Goal: Information Seeking & Learning: Learn about a topic

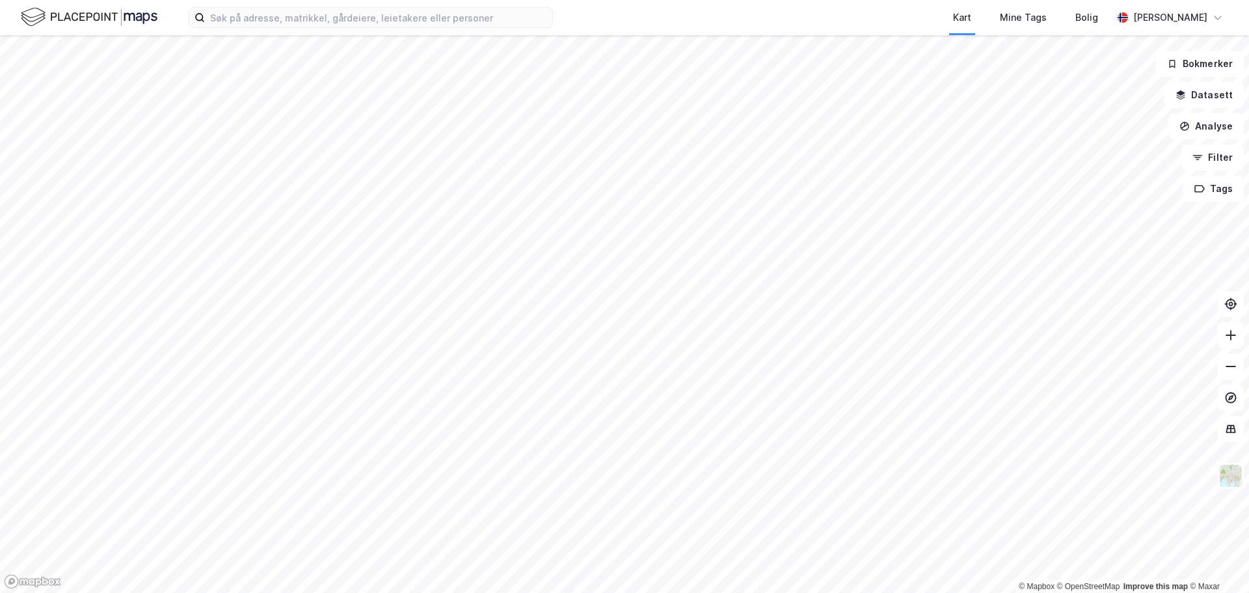
click at [749, 592] on html "Kart Mine Tags [PERSON_NAME] © Mapbox © OpenStreetMap Improve this map © Maxar …" at bounding box center [624, 296] width 1249 height 593
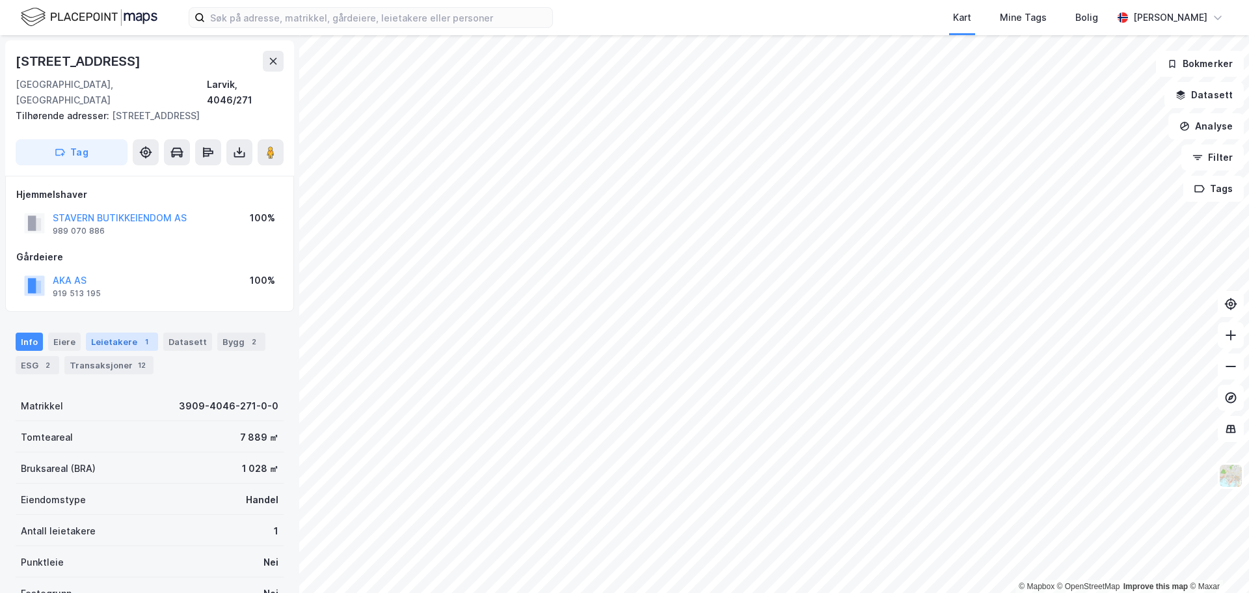
click at [118, 333] on div "Leietakere 1" at bounding box center [122, 342] width 72 height 18
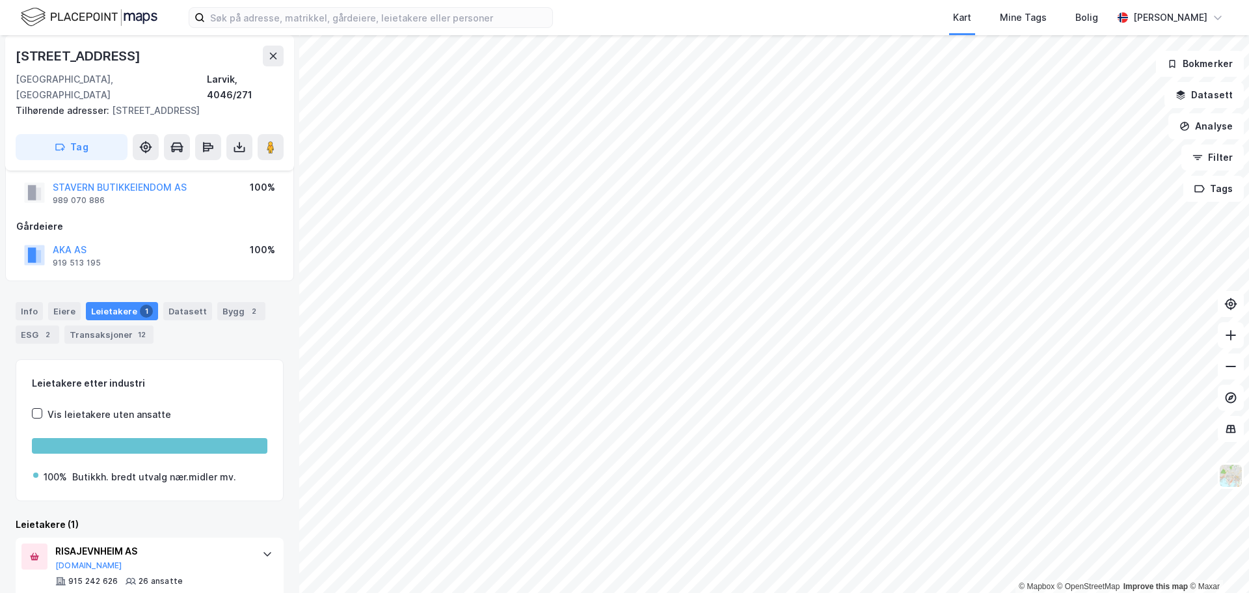
scroll to position [46, 0]
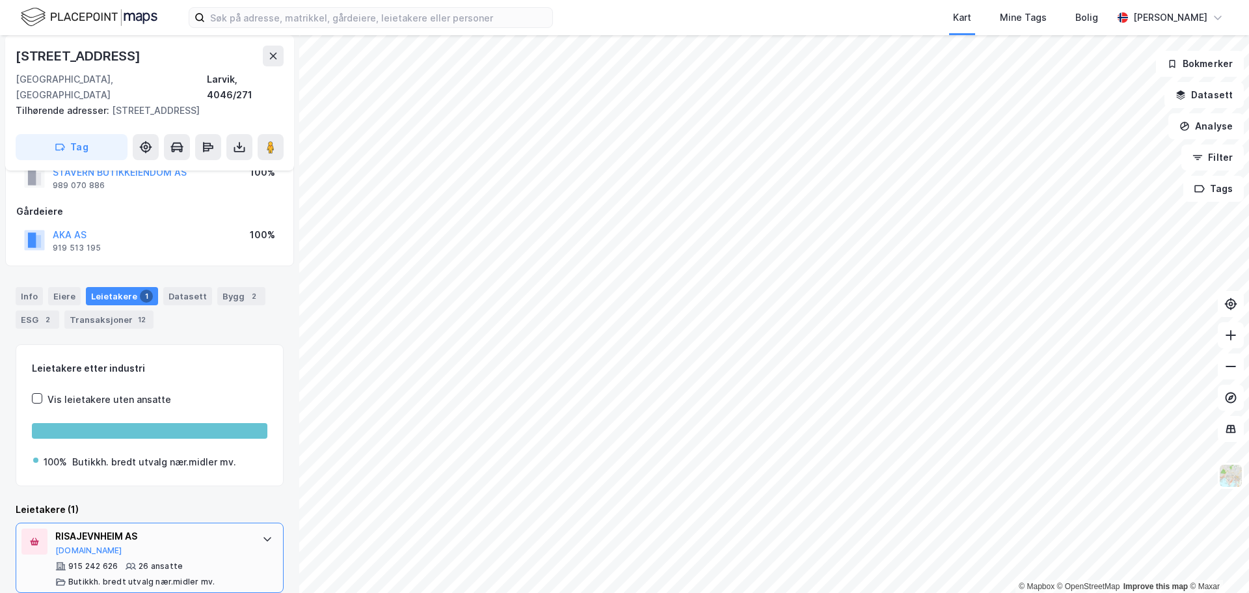
click at [111, 528] on div "RISAJEVNHEIM AS" at bounding box center [152, 536] width 194 height 16
click at [72, 545] on button "[DOMAIN_NAME]" at bounding box center [88, 550] width 67 height 10
click at [805, 592] on html "Kart Mine Tags Bolig [PERSON_NAME] © Mapbox © OpenStreetMap Improve this map © …" at bounding box center [624, 296] width 1249 height 593
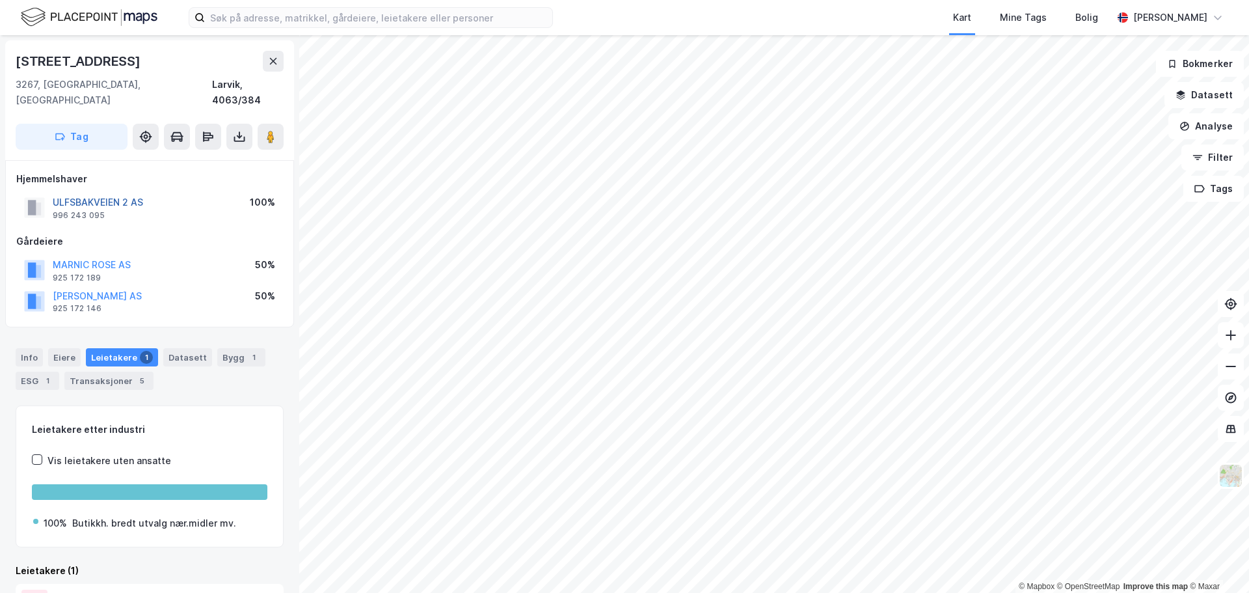
click at [0, 0] on button "ULFSBAKVEIEN 2 AS" at bounding box center [0, 0] width 0 height 0
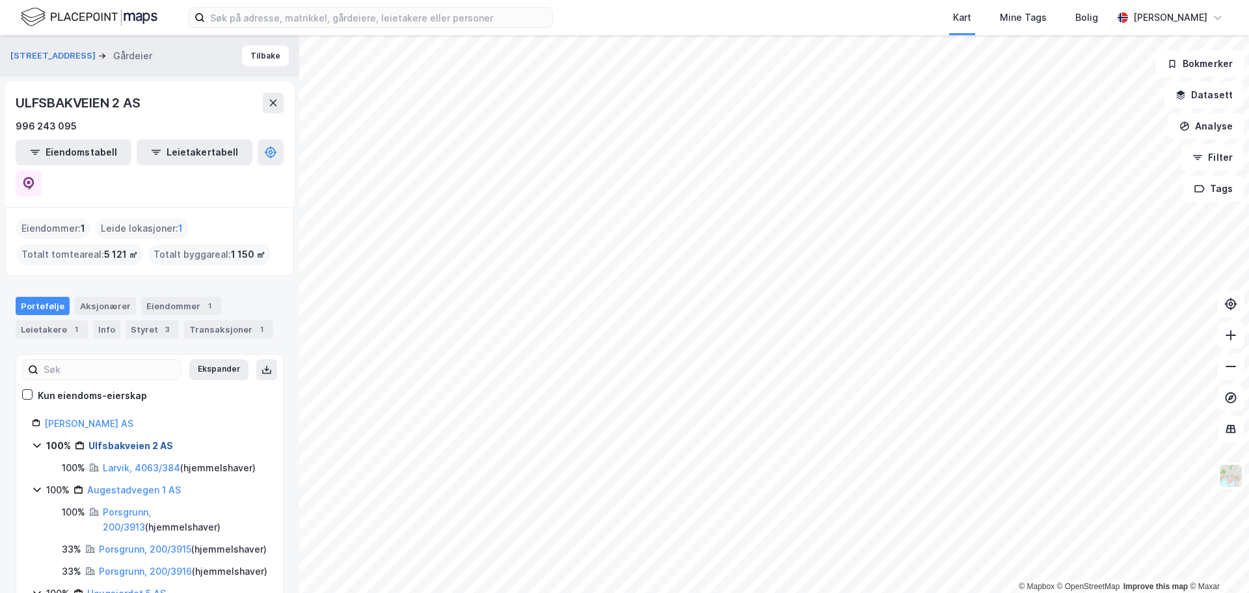
click at [118, 440] on link "Ulfsbakveien 2 AS" at bounding box center [130, 445] width 85 height 11
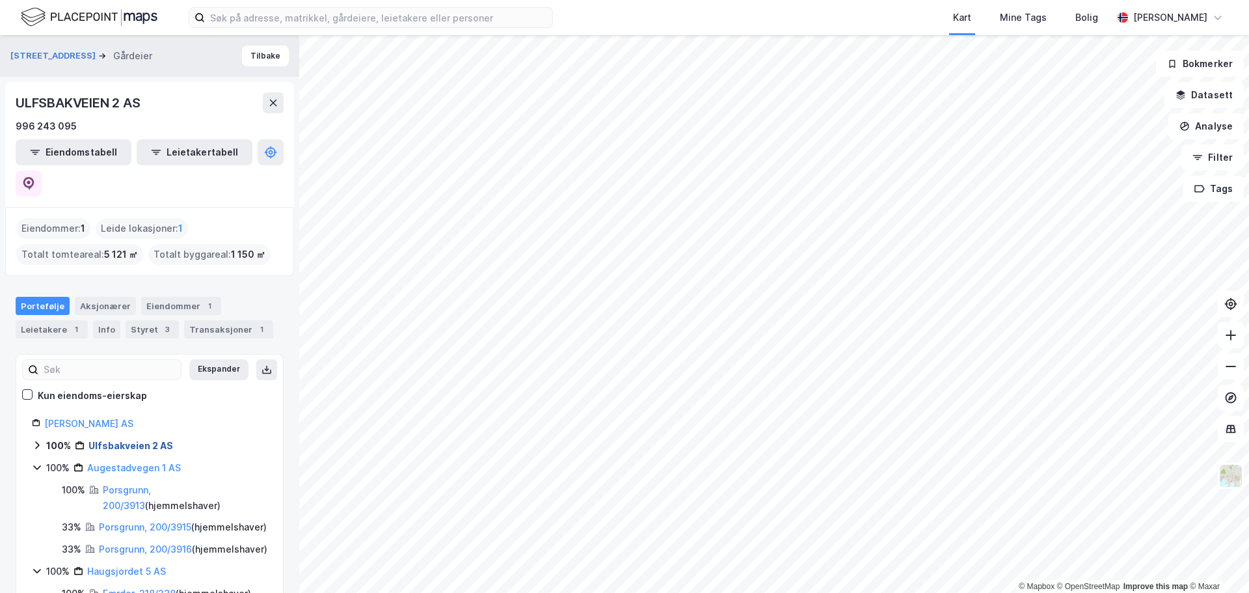
click at [118, 440] on link "Ulfsbakveien 2 AS" at bounding box center [130, 445] width 85 height 11
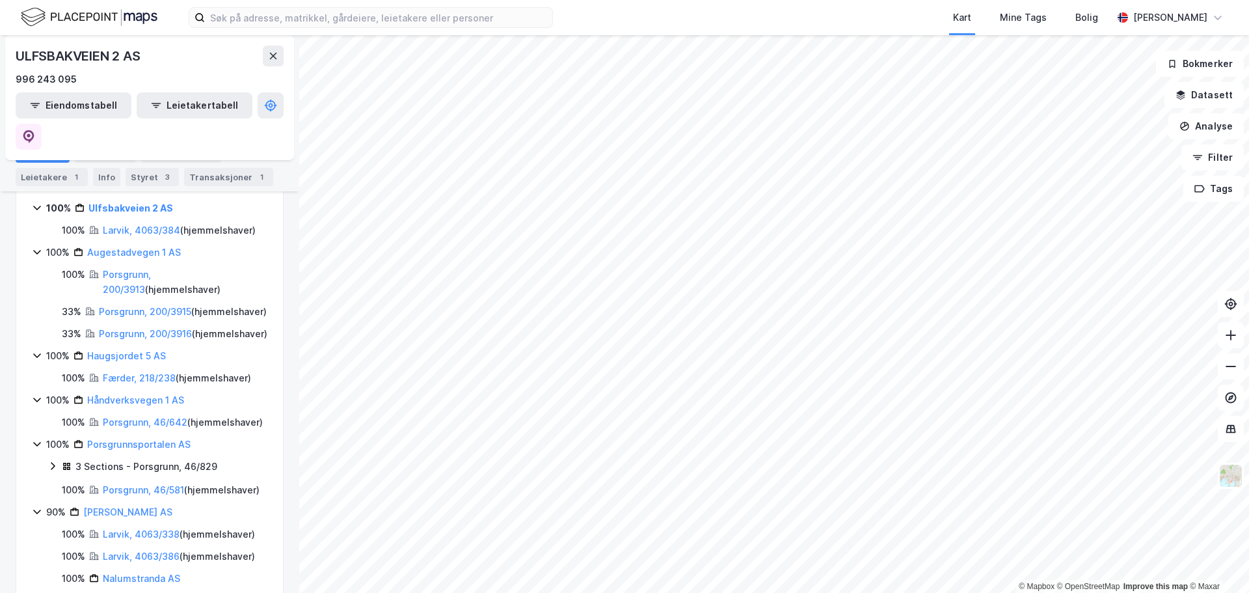
scroll to position [130, 0]
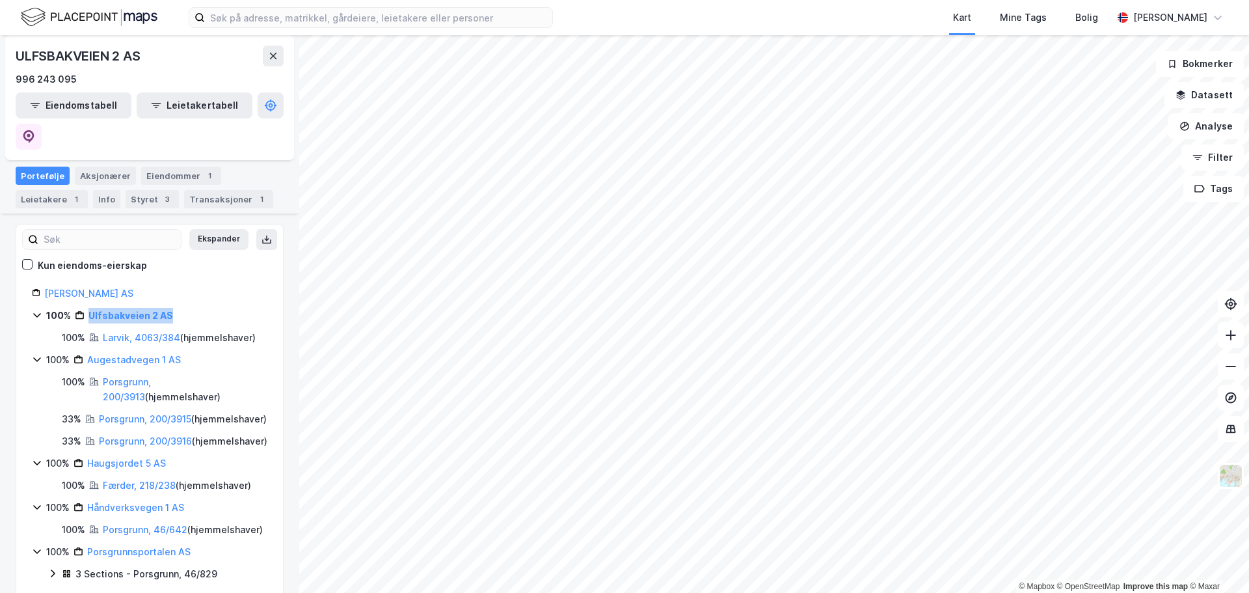
drag, startPoint x: 179, startPoint y: 283, endPoint x: 90, endPoint y: 291, distance: 89.5
click at [90, 308] on div "100% Ulfsbakveien 2 AS" at bounding box center [156, 316] width 221 height 16
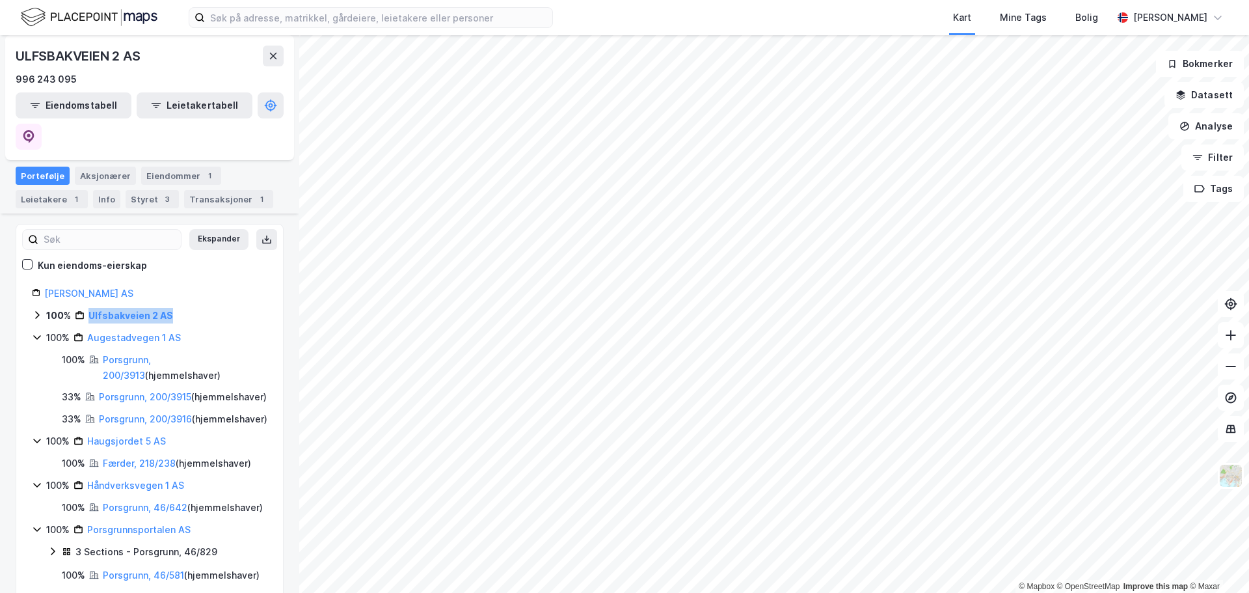
copy link "Ulfsbakveien 2 AS"
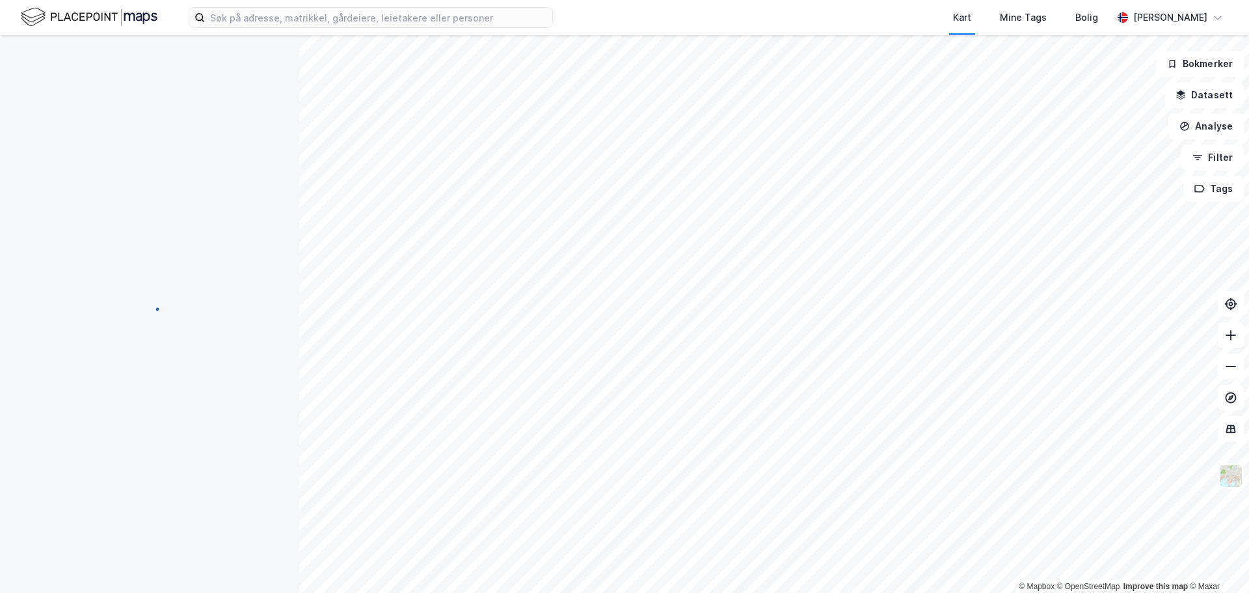
scroll to position [1, 0]
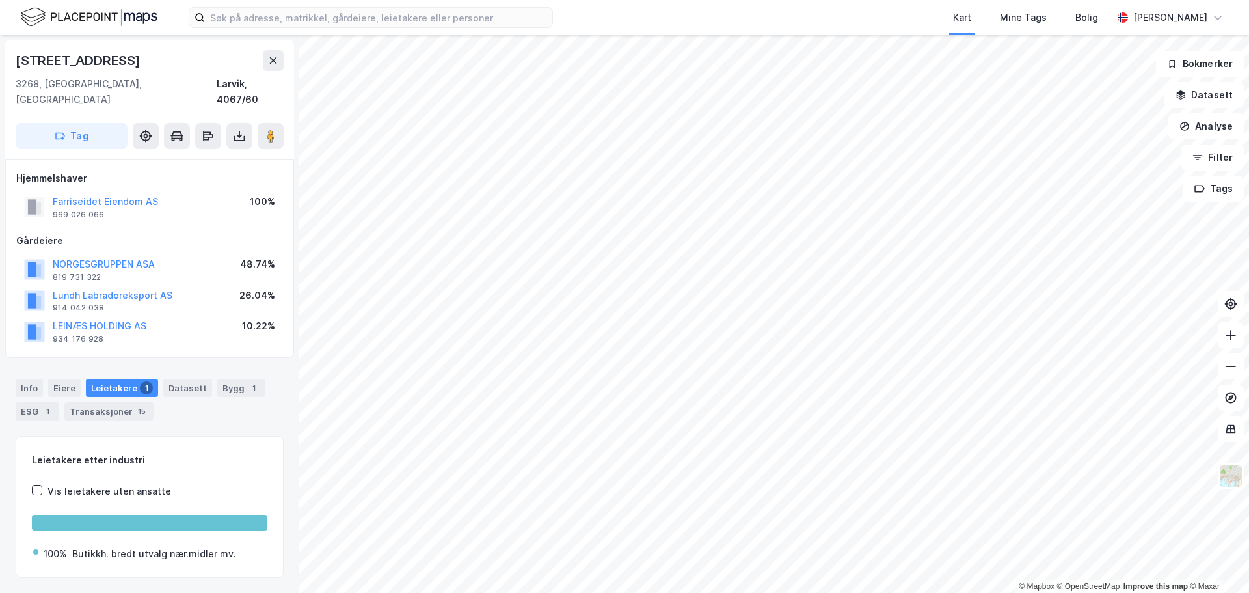
click at [116, 379] on div "Leietakere 1" at bounding box center [122, 388] width 72 height 18
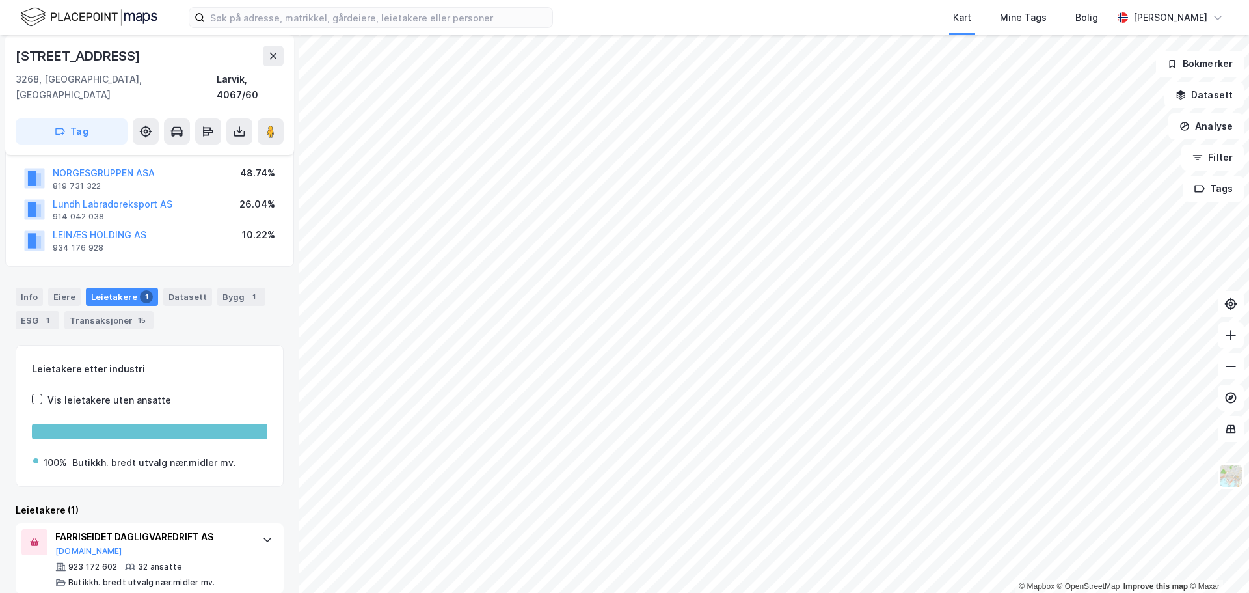
scroll to position [92, 0]
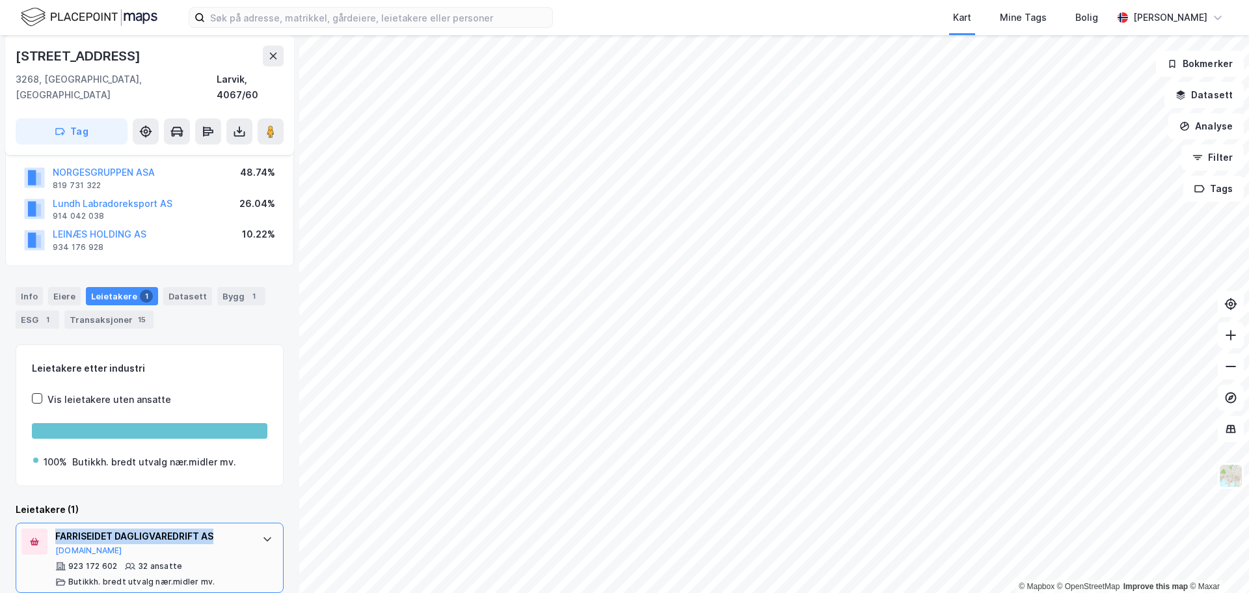
drag, startPoint x: 220, startPoint y: 523, endPoint x: 54, endPoint y: 526, distance: 166.0
click at [54, 526] on div "FARRISEIDET DAGLIGVAREDRIFT AS [DOMAIN_NAME] 923 172 602 32 ansatte [PERSON_NAM…" at bounding box center [150, 558] width 268 height 70
copy div "FARRISEIDET DAGLIGVAREDRIFT AS"
click at [74, 545] on button "[DOMAIN_NAME]" at bounding box center [88, 550] width 67 height 10
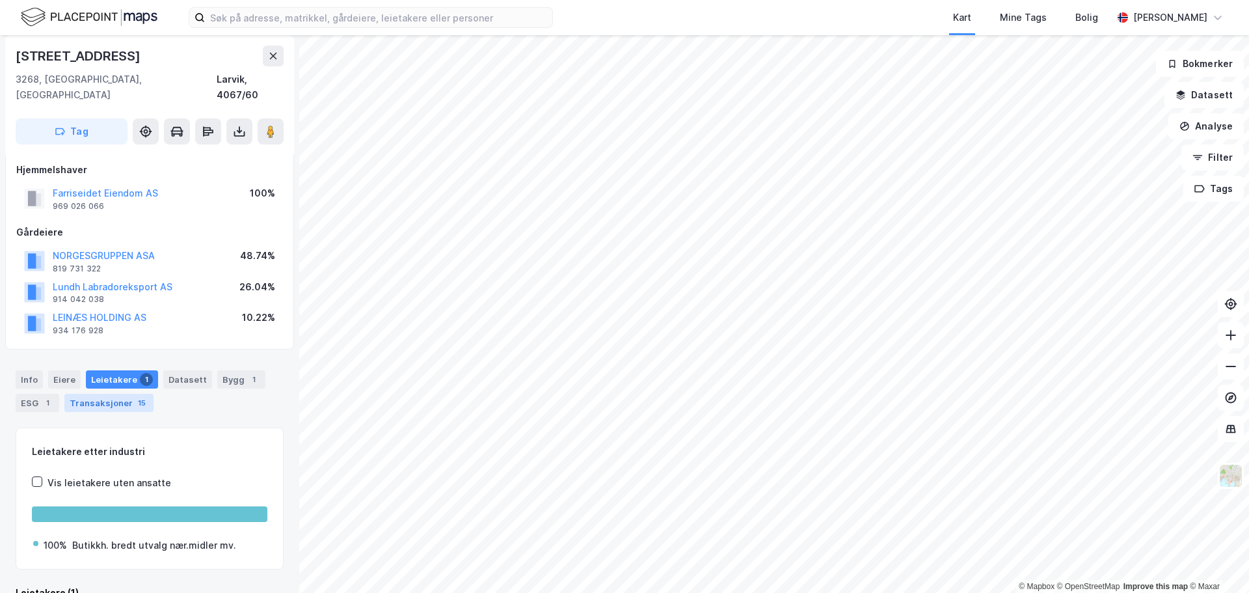
scroll to position [0, 0]
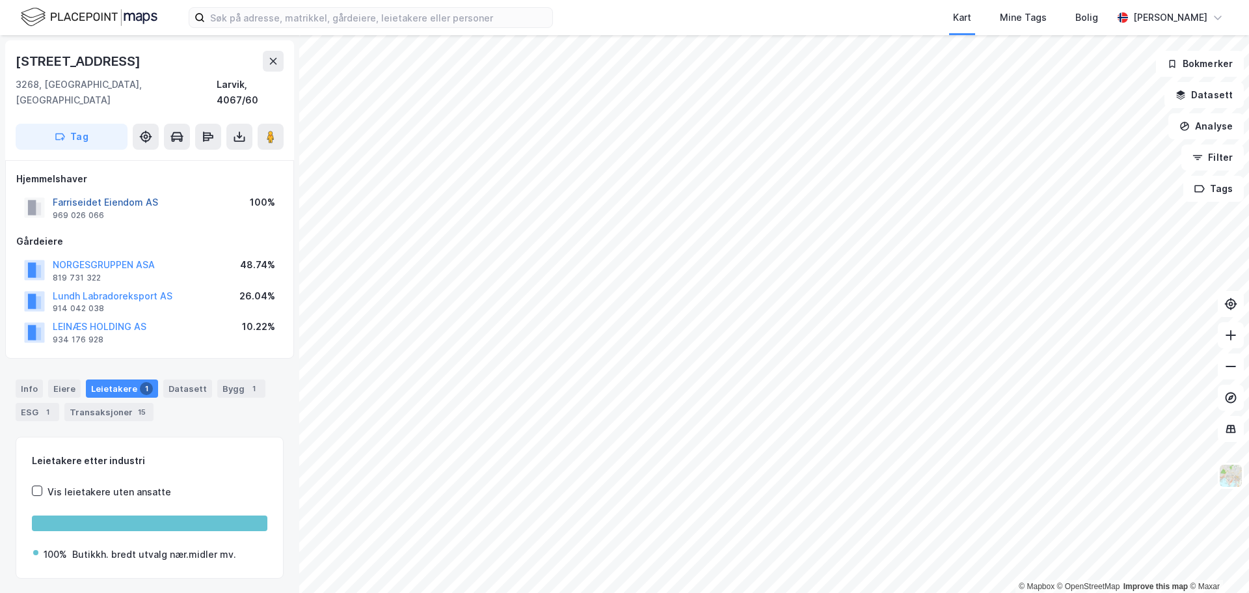
click at [0, 0] on button "Farriseidet Eiendom AS" at bounding box center [0, 0] width 0 height 0
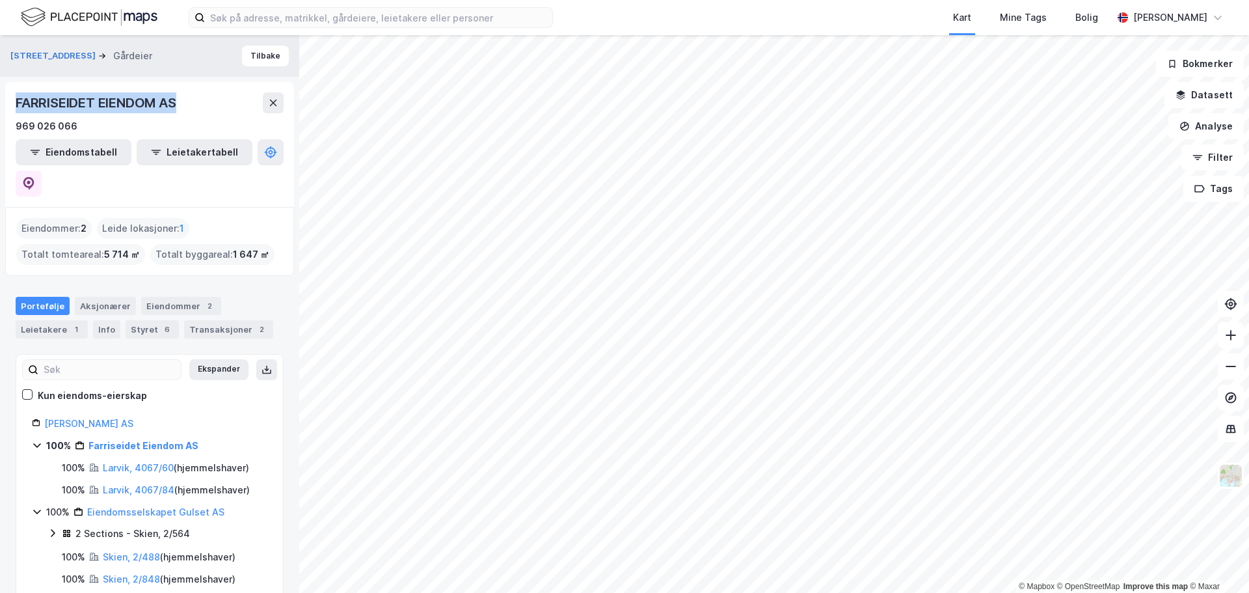
drag, startPoint x: 182, startPoint y: 105, endPoint x: 11, endPoint y: 95, distance: 171.4
click at [11, 95] on div "FARRISEIDET EIENDOM AS 969 026 066 Eiendomstabell Leietakertabell" at bounding box center [149, 144] width 289 height 125
copy div "FARRISEIDET EIENDOM AS"
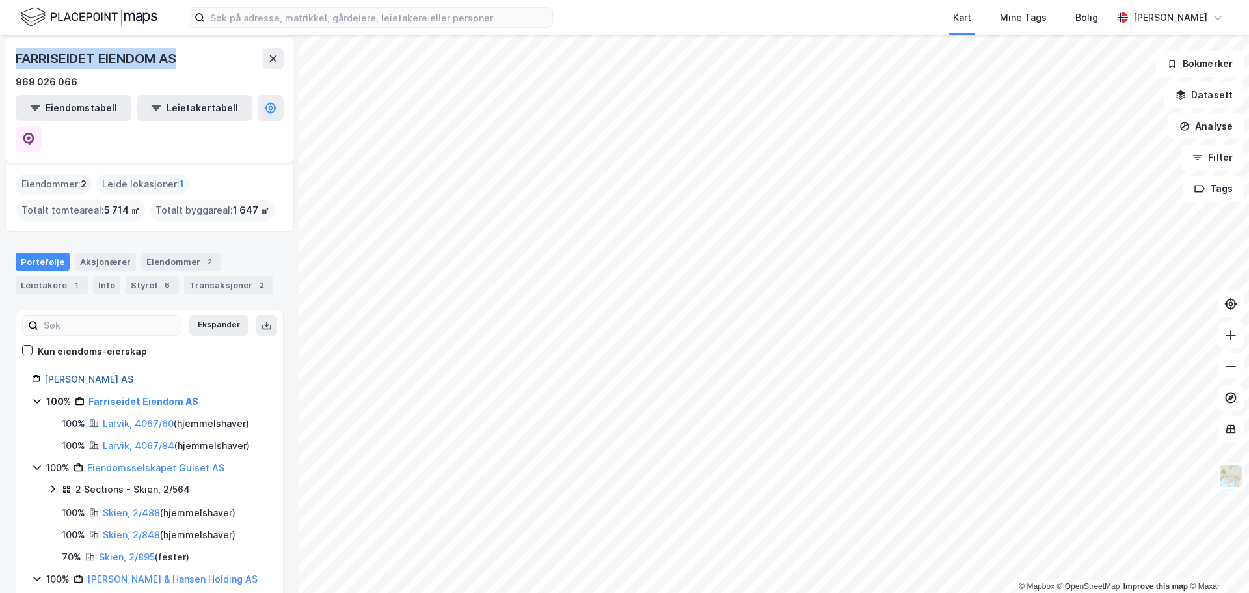
scroll to position [65, 0]
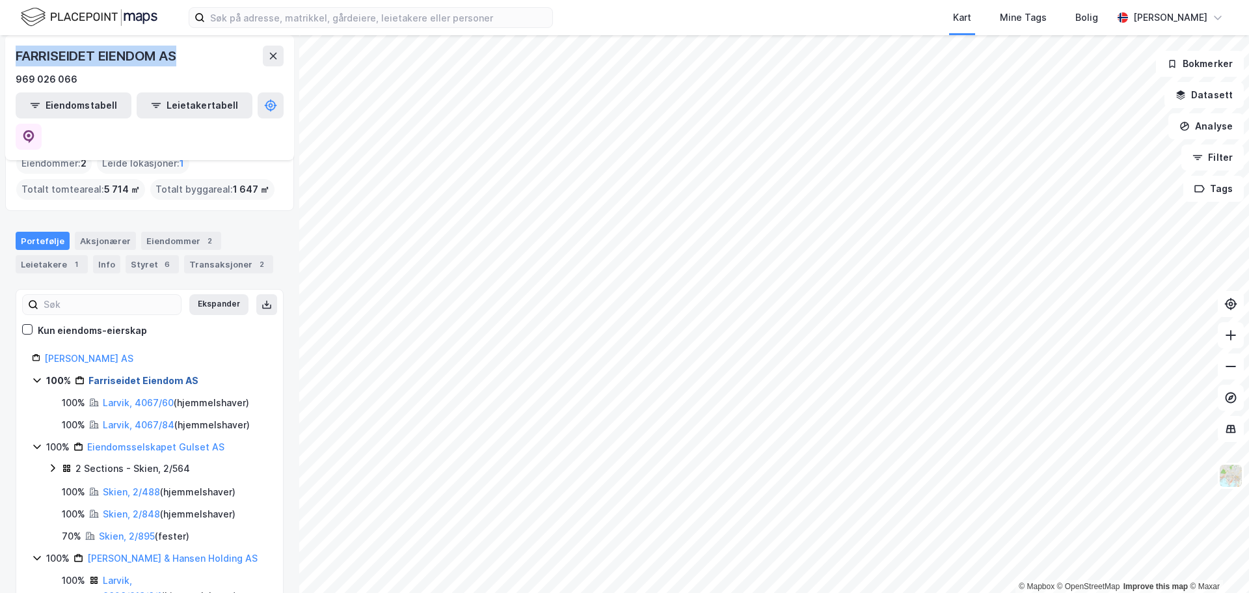
click at [131, 375] on link "Farriseidet Eiendom AS" at bounding box center [143, 380] width 110 height 11
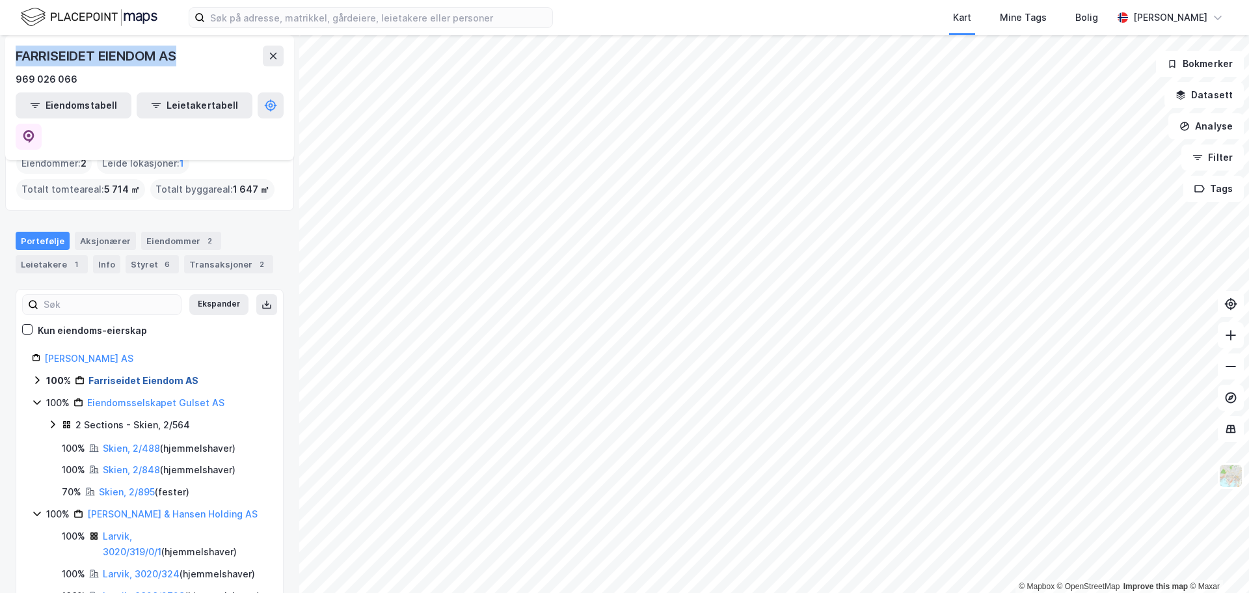
click at [135, 375] on link "Farriseidet Eiendom AS" at bounding box center [143, 380] width 110 height 11
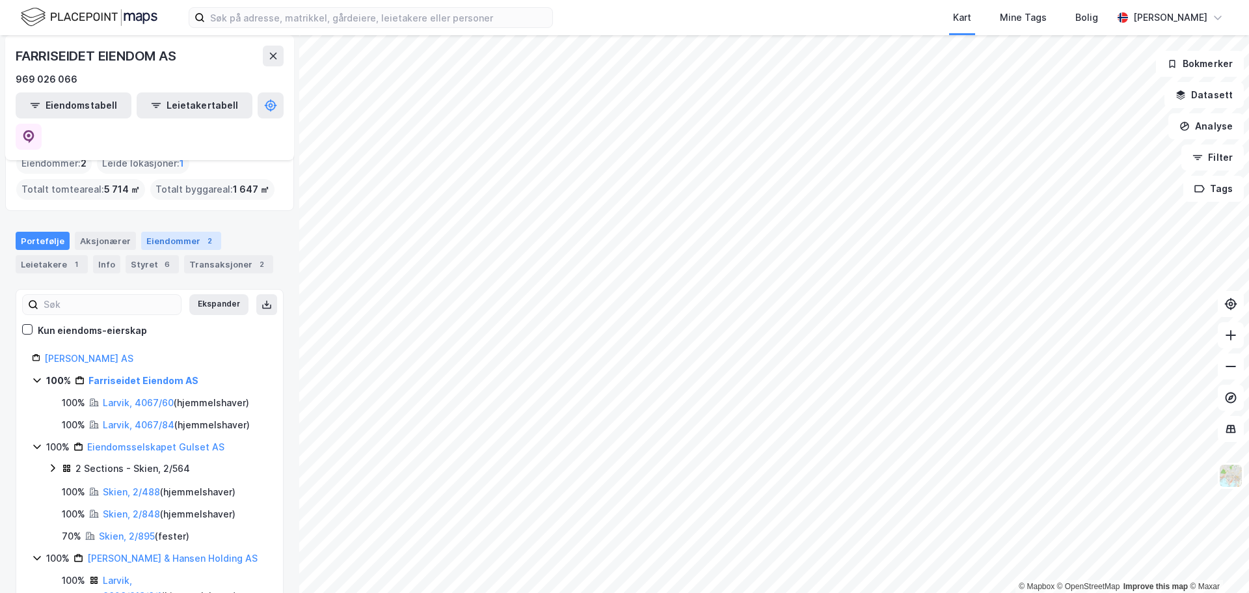
click at [160, 232] on div "Eiendommer 2" at bounding box center [181, 241] width 80 height 18
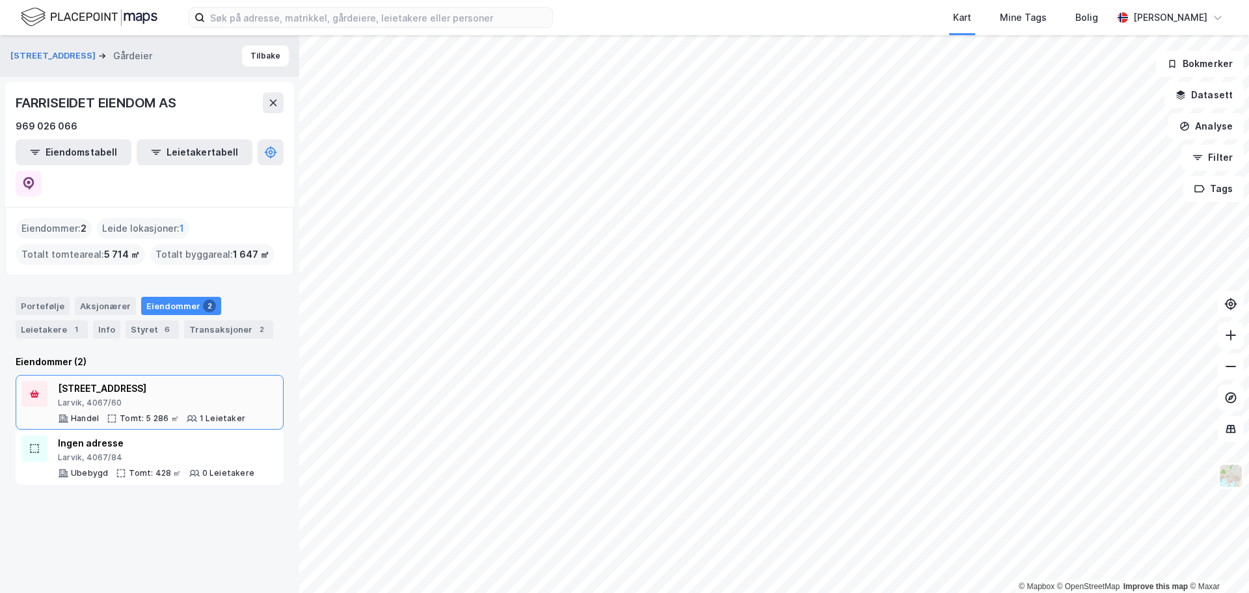
click at [93, 381] on div "[STREET_ADDRESS]" at bounding box center [151, 389] width 187 height 16
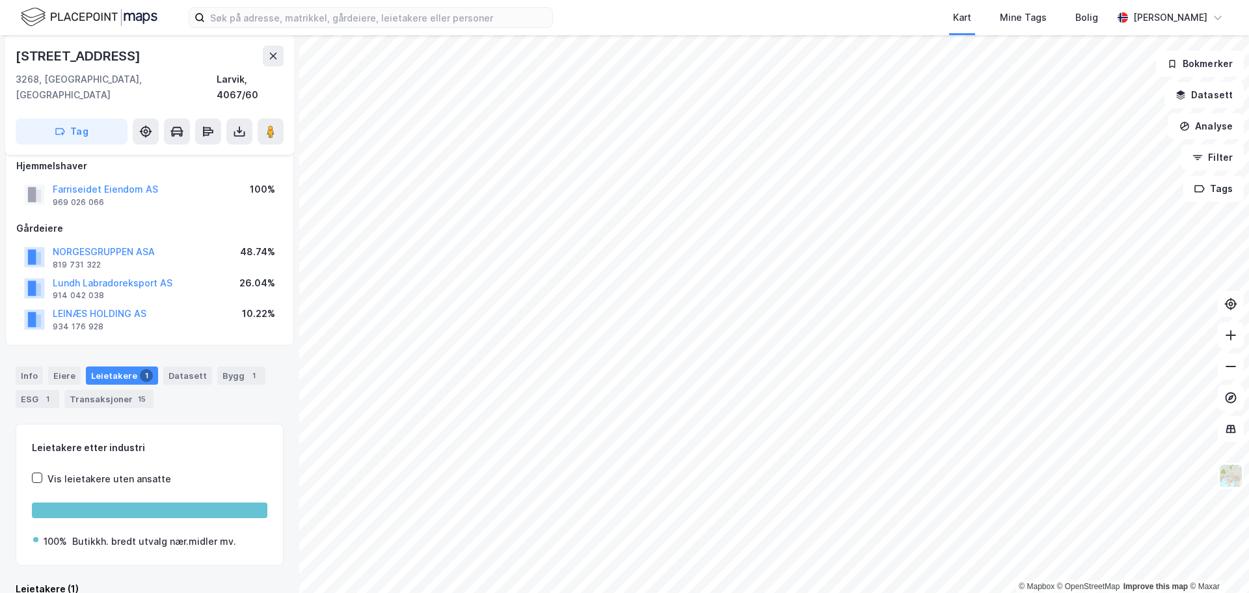
scroll to position [22, 0]
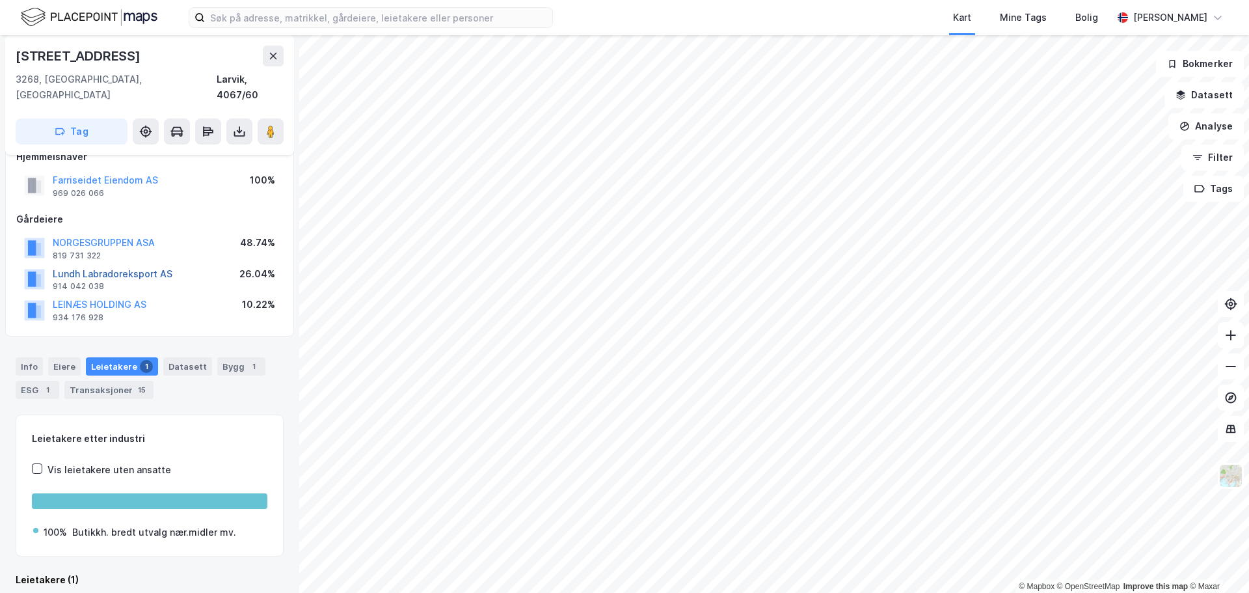
click at [0, 0] on button "Lundh Labradoreksport AS" at bounding box center [0, 0] width 0 height 0
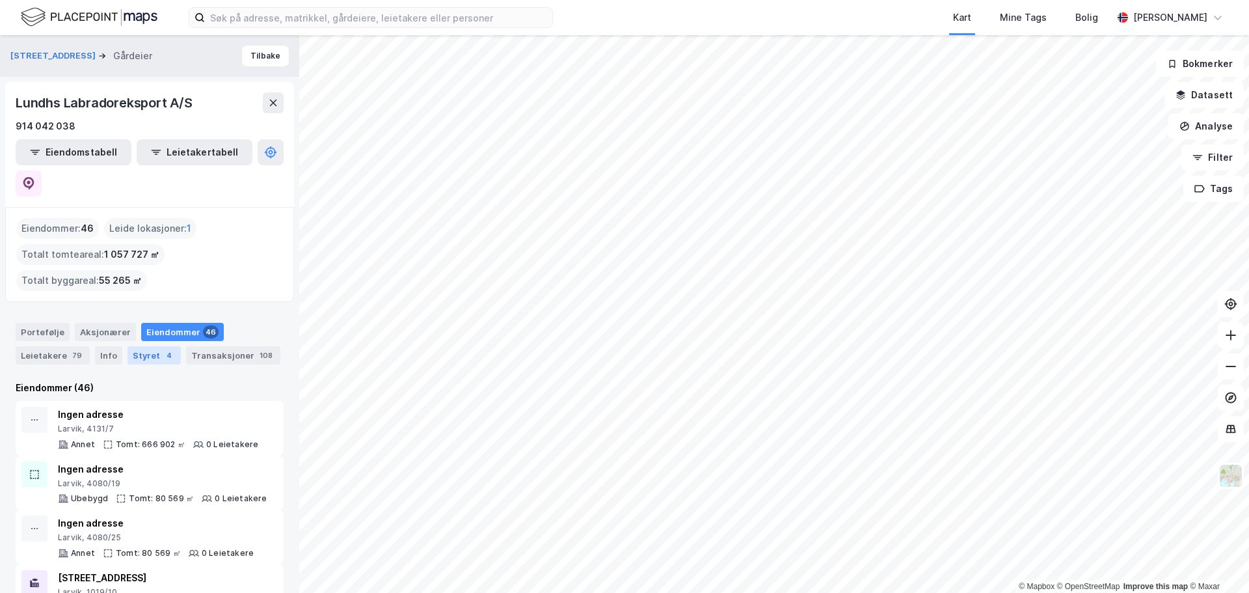
click at [137, 346] on div "Styret 4" at bounding box center [154, 355] width 53 height 18
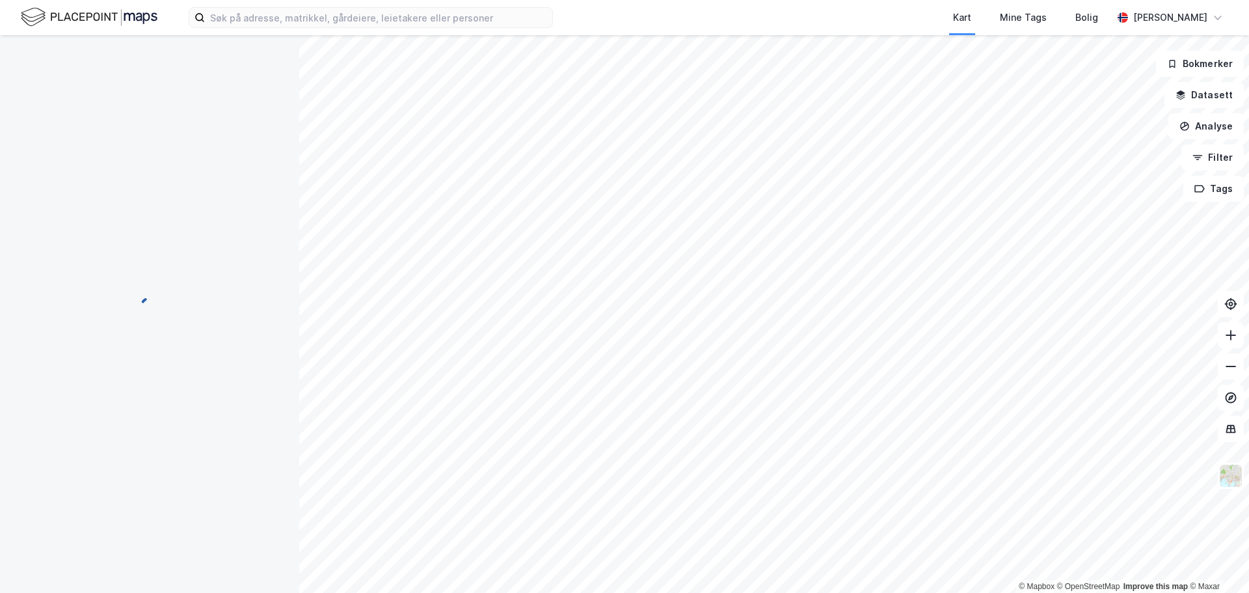
scroll to position [22, 0]
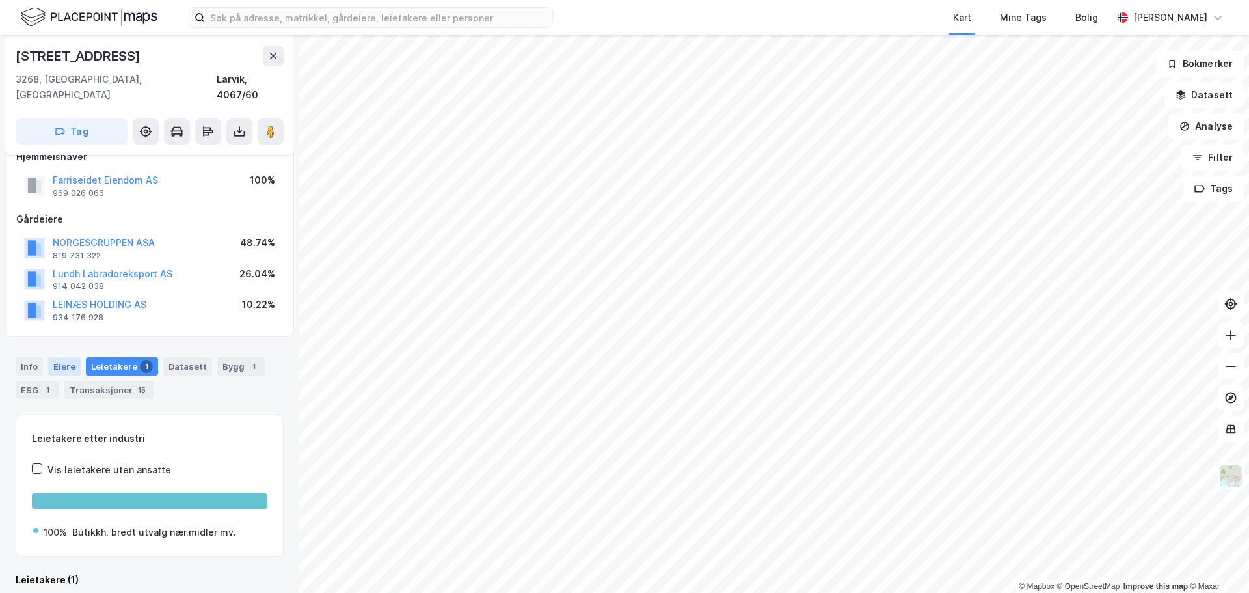
click at [71, 357] on div "Eiere" at bounding box center [64, 366] width 33 height 18
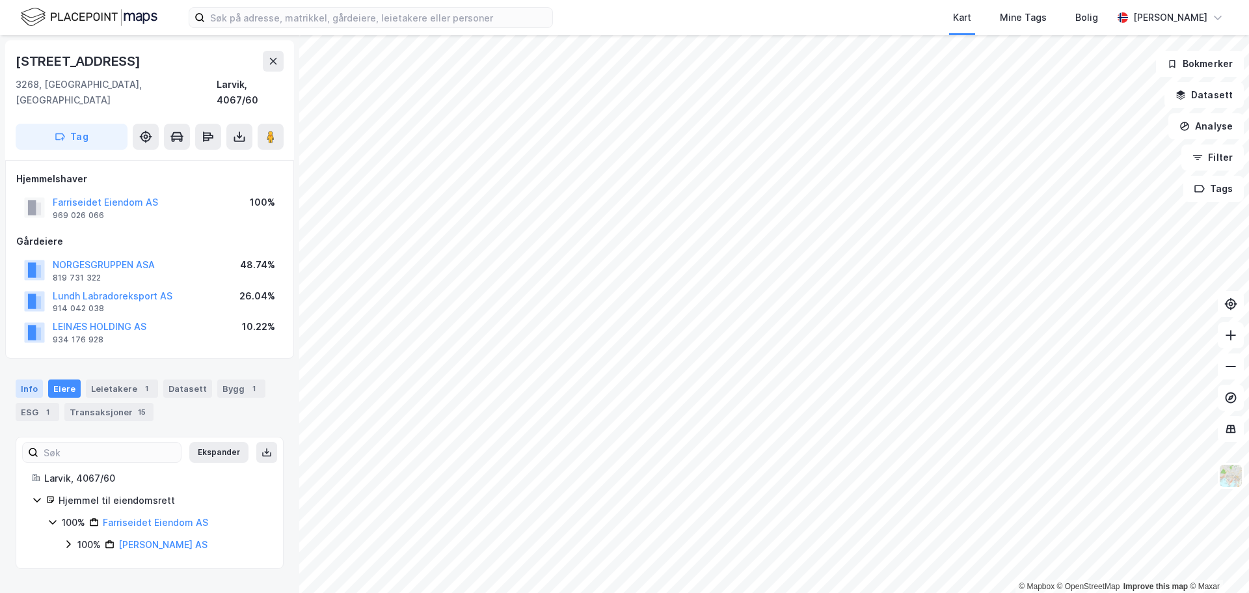
click at [33, 379] on div "Info" at bounding box center [29, 388] width 27 height 18
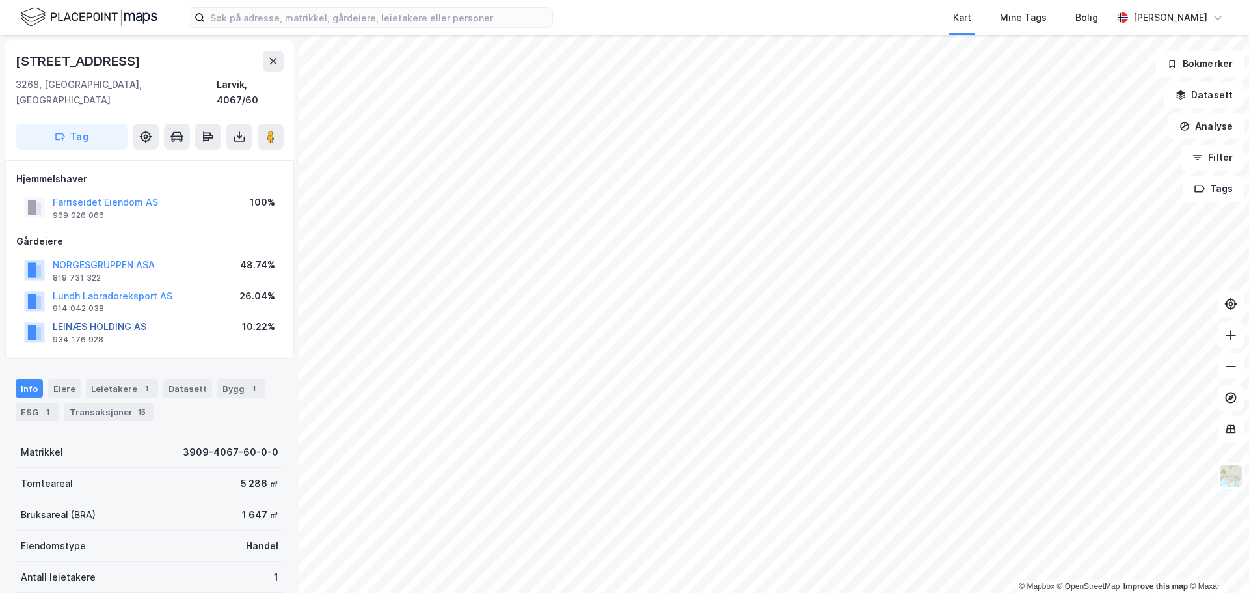
click at [0, 0] on button "LEINÆS HOLDING AS" at bounding box center [0, 0] width 0 height 0
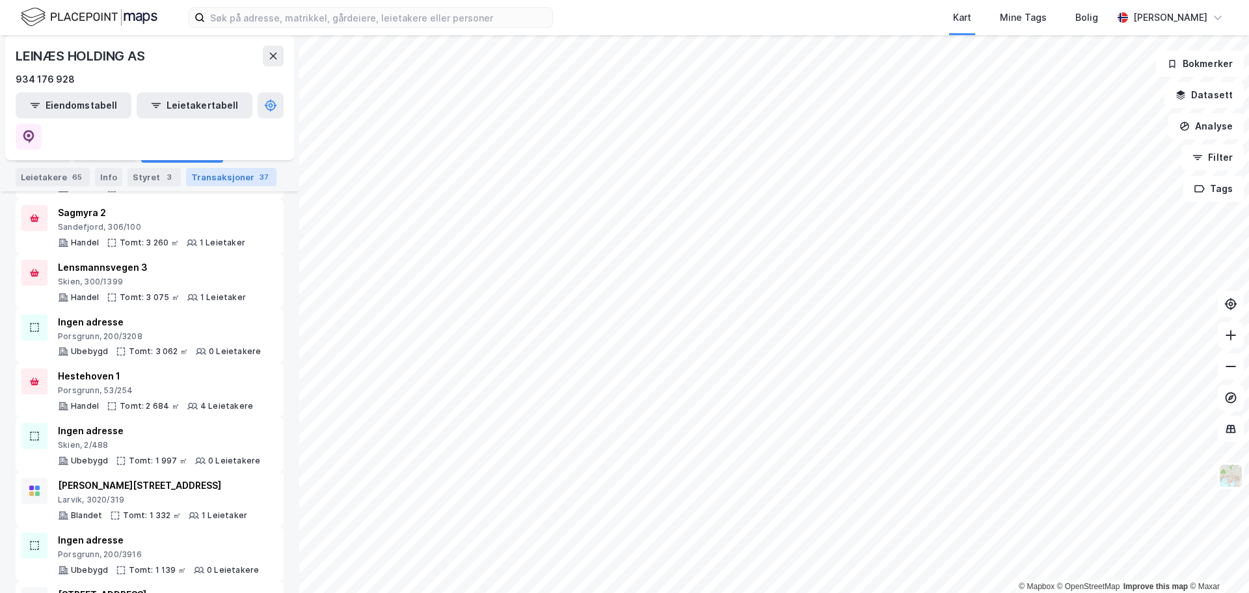
scroll to position [727, 0]
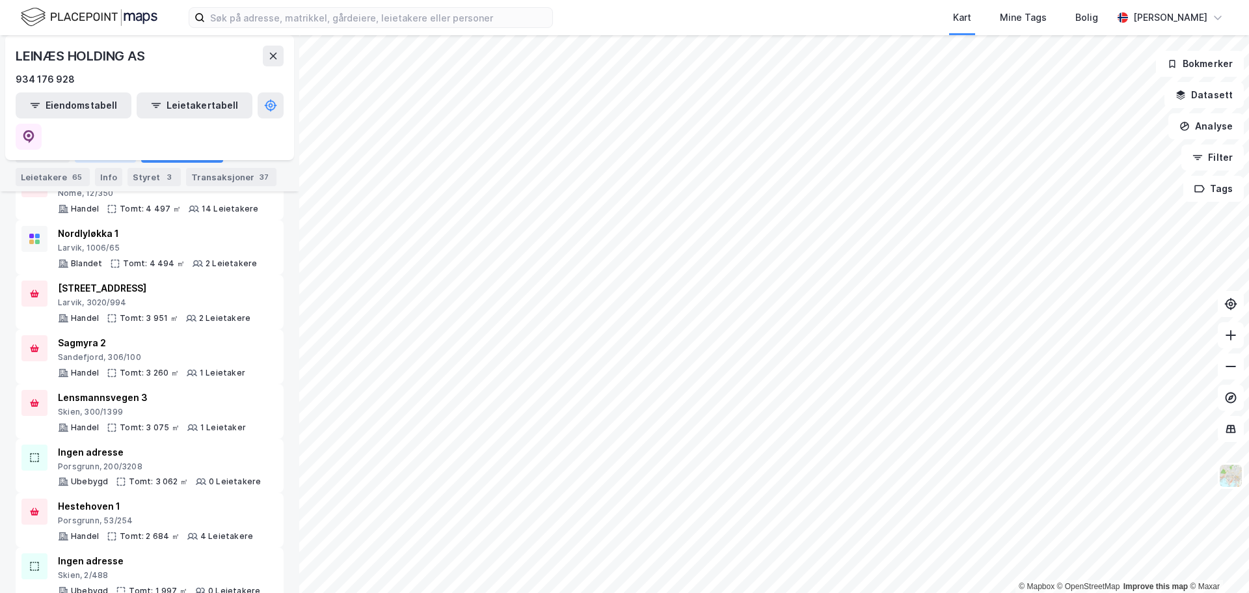
click at [98, 154] on div "Aksjonærer" at bounding box center [105, 153] width 61 height 18
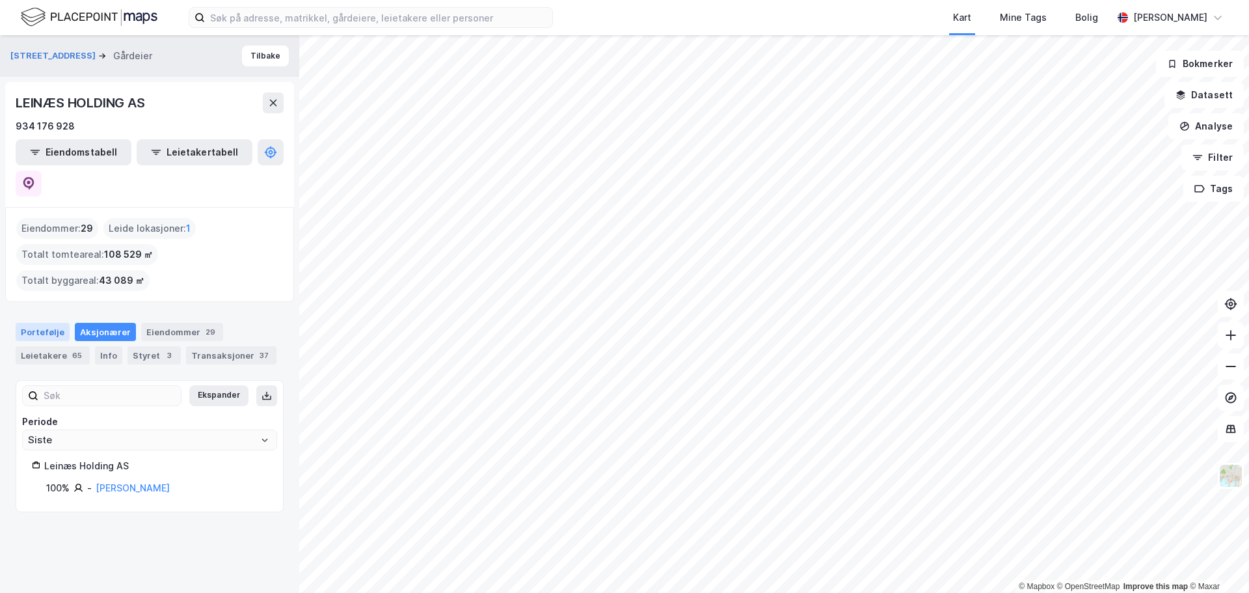
click at [51, 323] on div "Portefølje" at bounding box center [43, 332] width 54 height 18
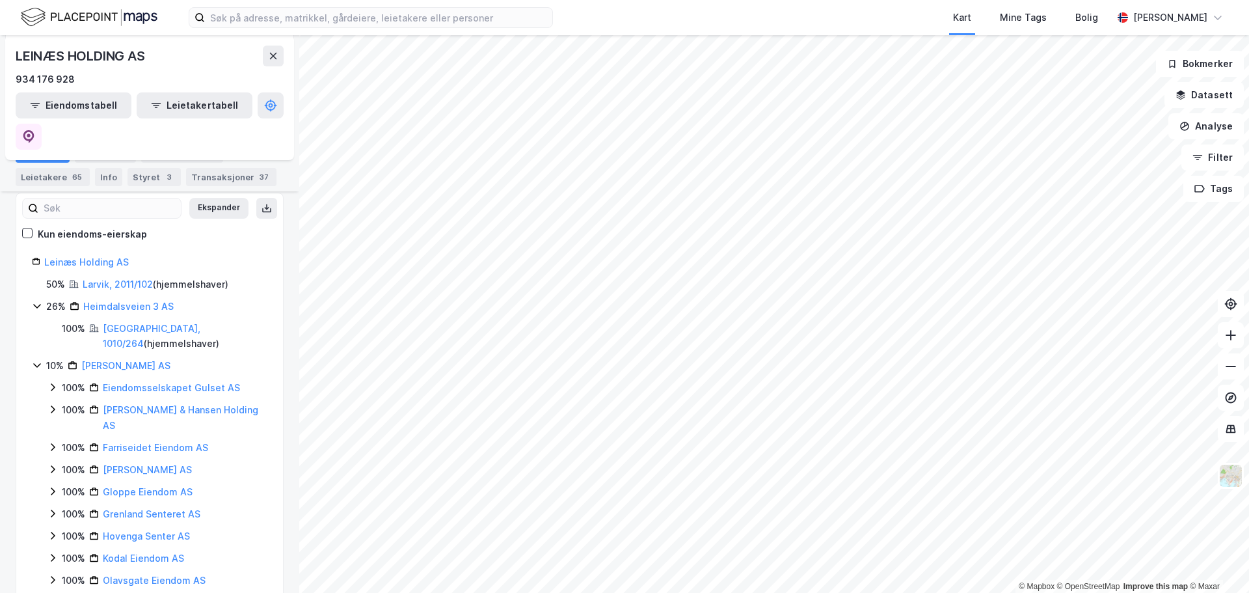
scroll to position [195, 0]
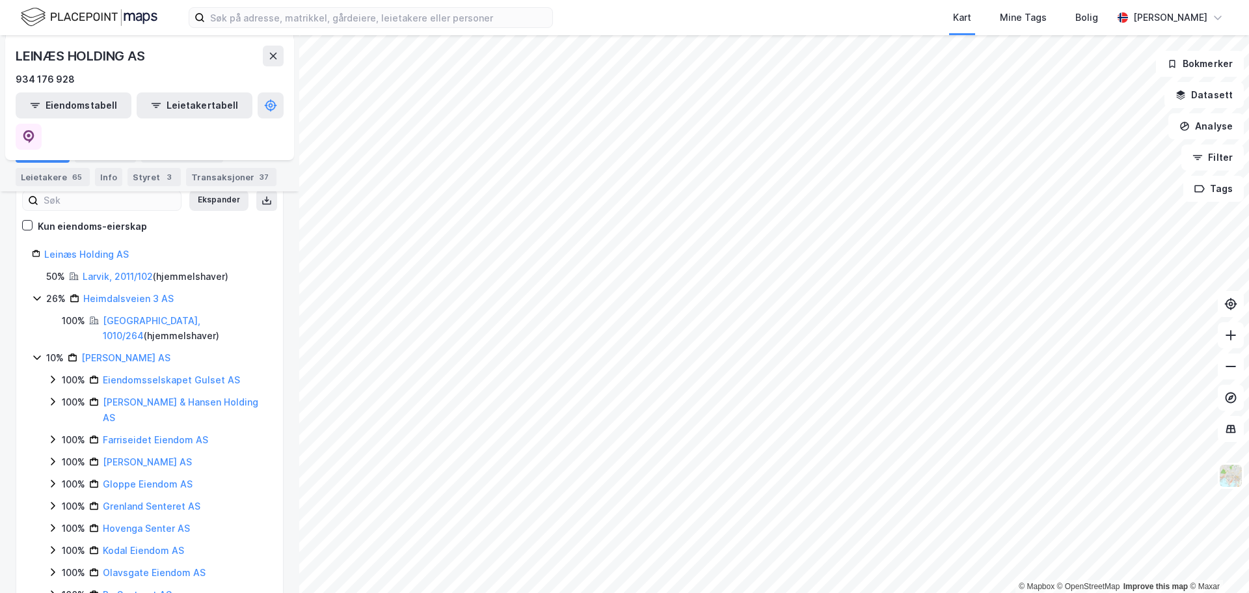
click at [34, 293] on icon at bounding box center [37, 298] width 10 height 10
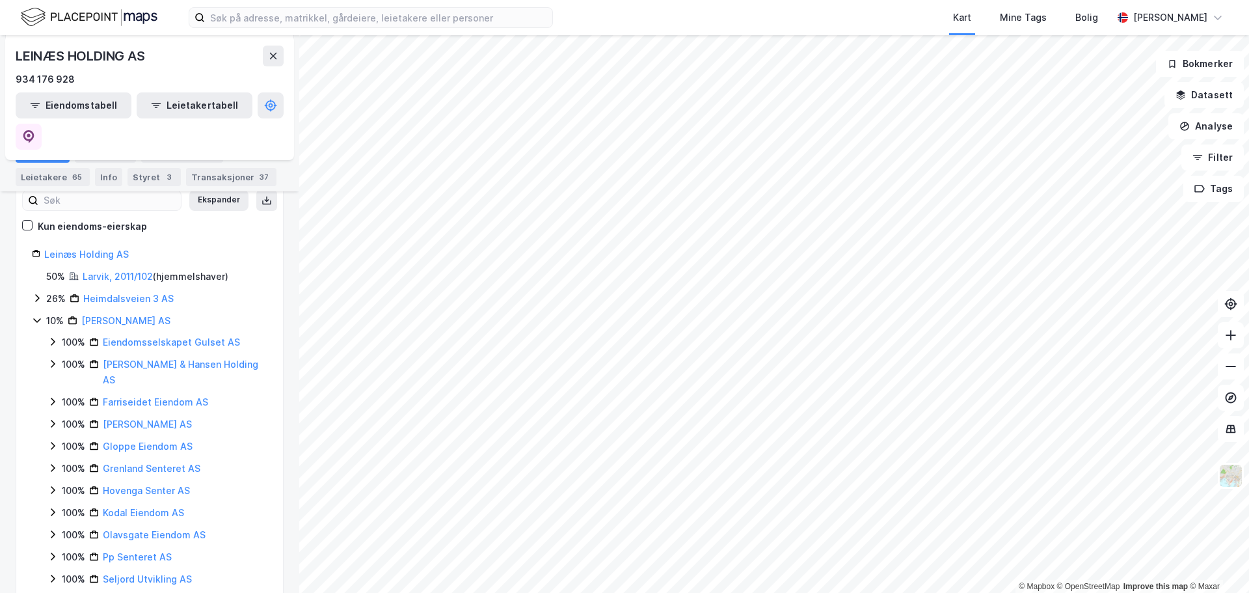
click at [38, 315] on icon at bounding box center [37, 320] width 10 height 10
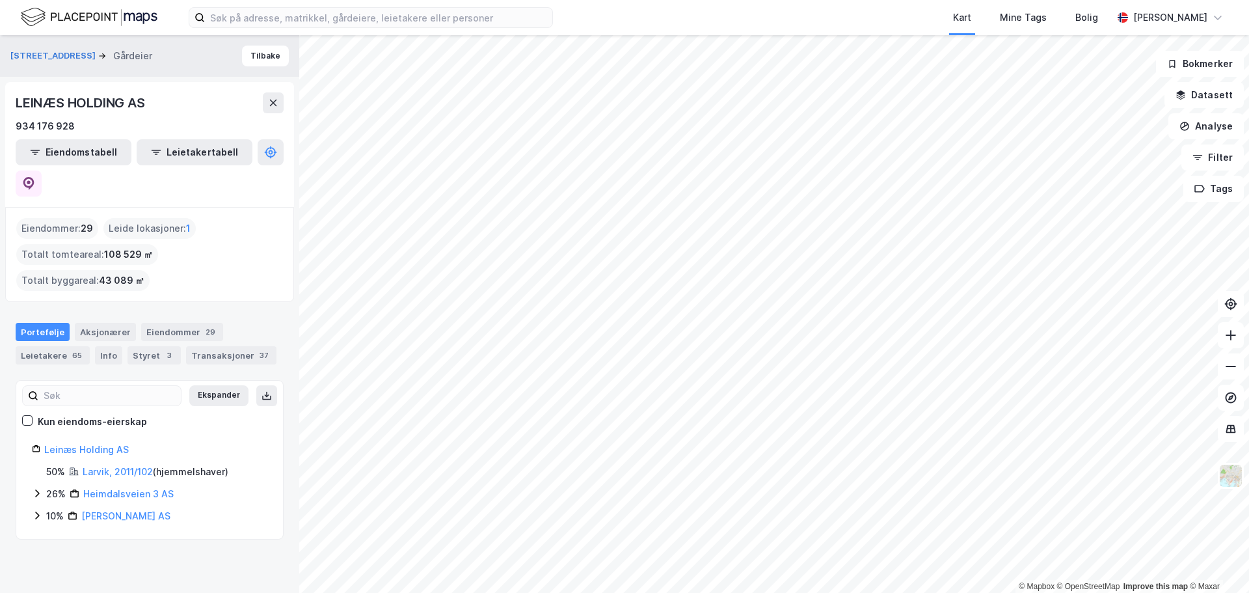
click at [40, 488] on icon at bounding box center [37, 493] width 10 height 10
click at [34, 547] on icon at bounding box center [37, 552] width 10 height 10
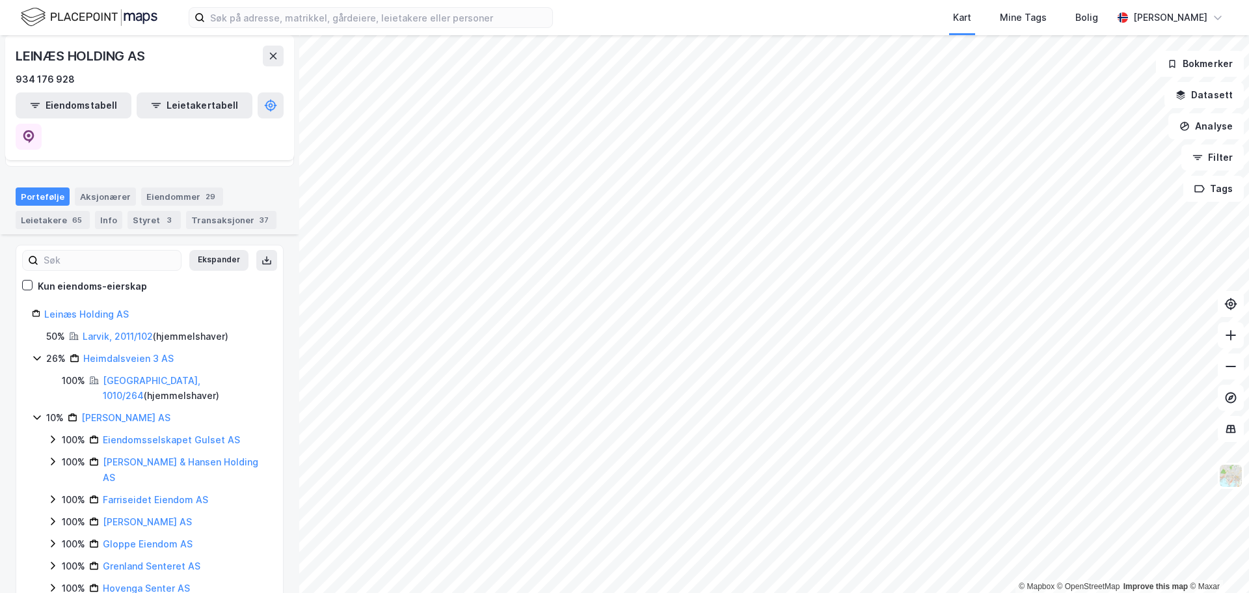
scroll to position [128, 0]
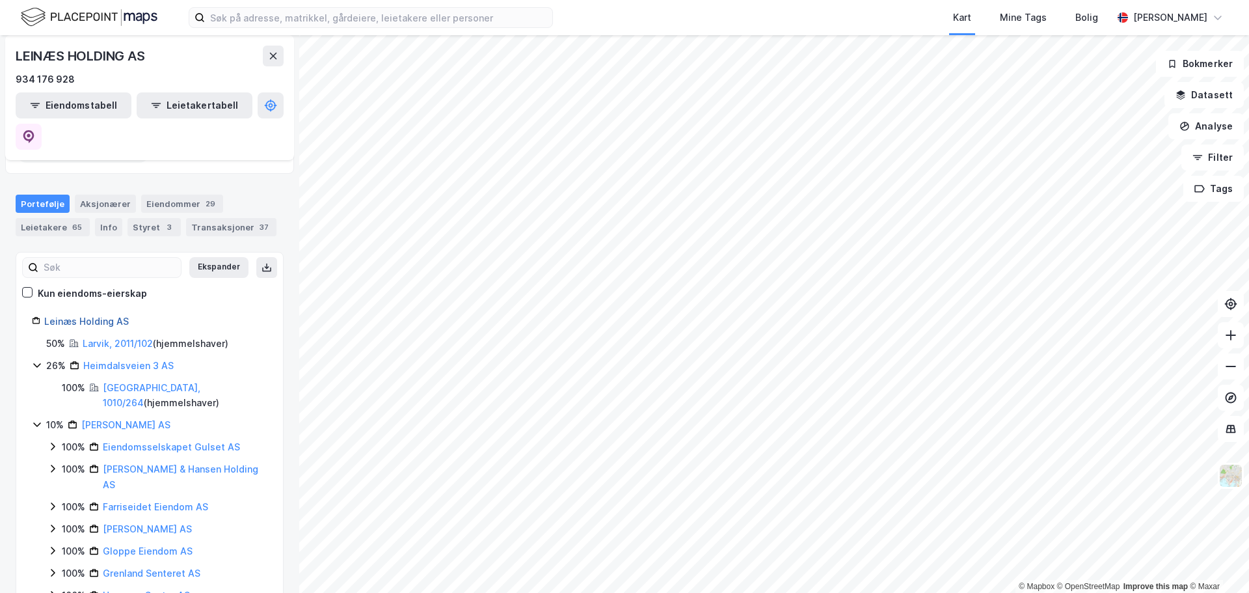
click at [101, 316] on link "Leinæs Holding AS" at bounding box center [86, 321] width 85 height 11
click at [111, 316] on link "Leinæs Holding AS" at bounding box center [86, 321] width 85 height 11
